Goal: Navigation & Orientation: Find specific page/section

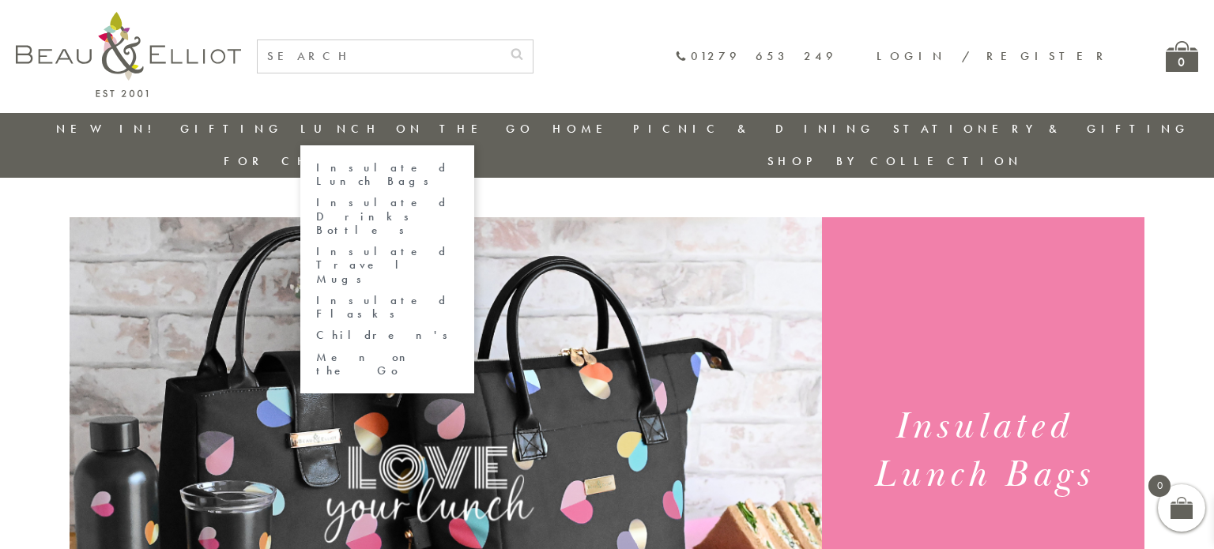
click at [347, 169] on link "Insulated Lunch Bags" at bounding box center [387, 175] width 142 height 28
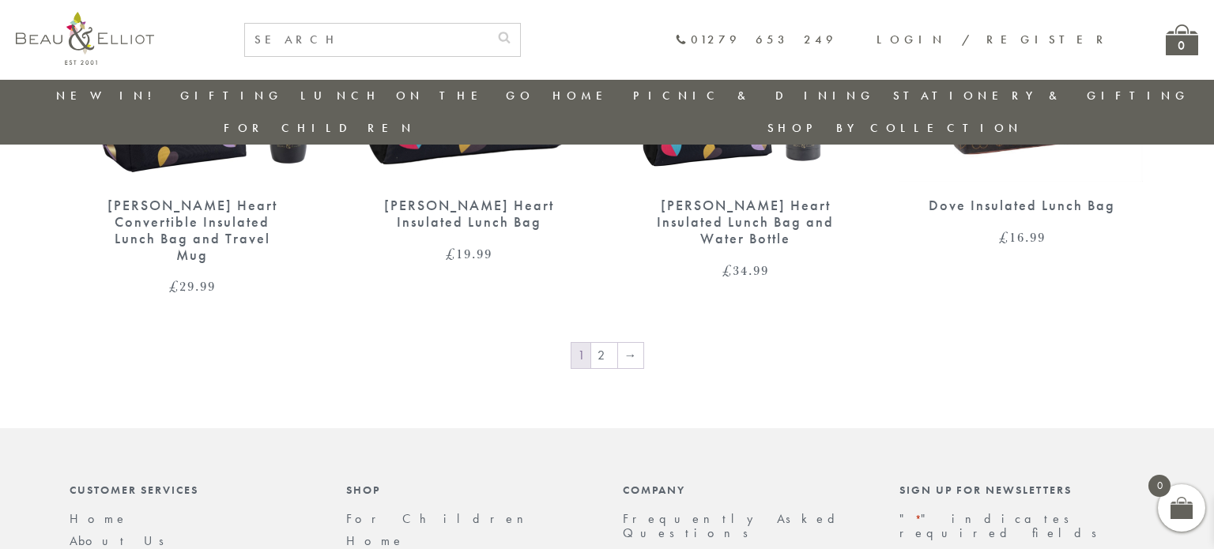
scroll to position [2776, 0]
click at [602, 343] on link "2" at bounding box center [604, 355] width 26 height 25
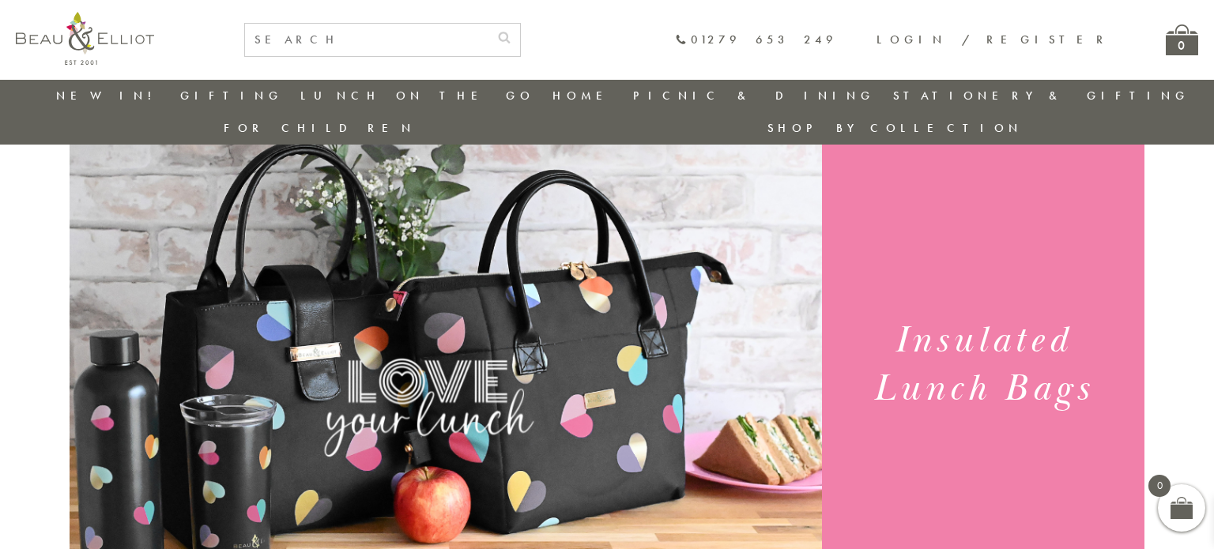
scroll to position [51, 0]
